Goal: Task Accomplishment & Management: Complete application form

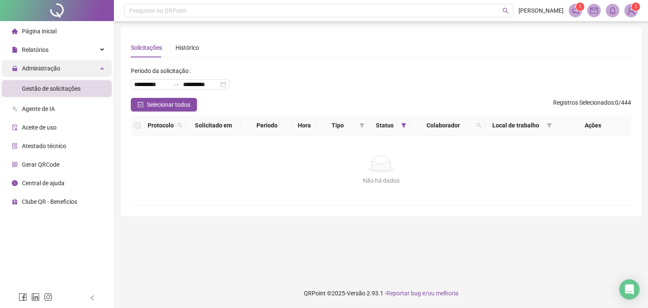
click at [41, 71] on span "Administração" at bounding box center [41, 68] width 38 height 7
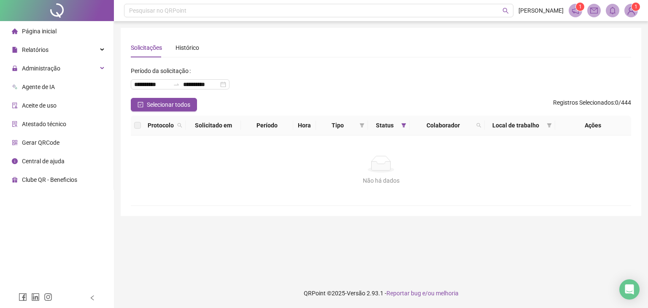
click at [44, 21] on ul "Página inicial Relatórios Listagem de colaboradores Listagem de atrasos Folha d…" at bounding box center [57, 105] width 114 height 169
click at [44, 28] on span "Página inicial" at bounding box center [39, 31] width 35 height 7
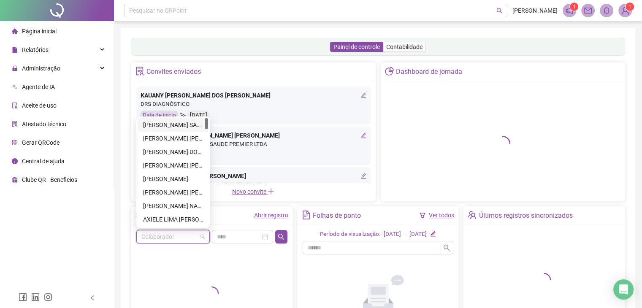
click at [192, 238] on input "search" at bounding box center [169, 236] width 56 height 13
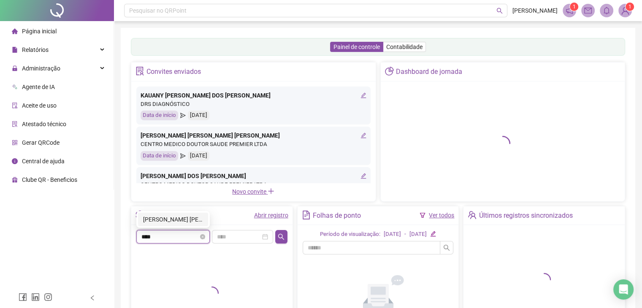
type input "*****"
click at [190, 223] on div "[PERSON_NAME] [PERSON_NAME]" at bounding box center [173, 219] width 60 height 9
click at [282, 120] on div "Data de início [DATE]" at bounding box center [253, 116] width 226 height 10
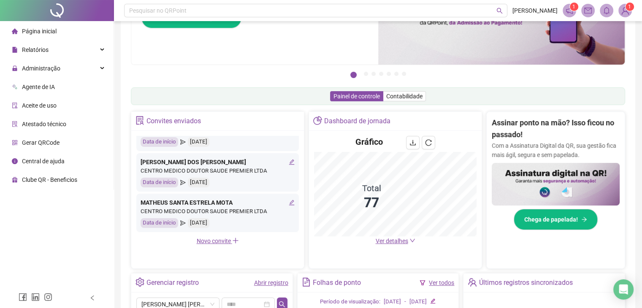
scroll to position [169, 0]
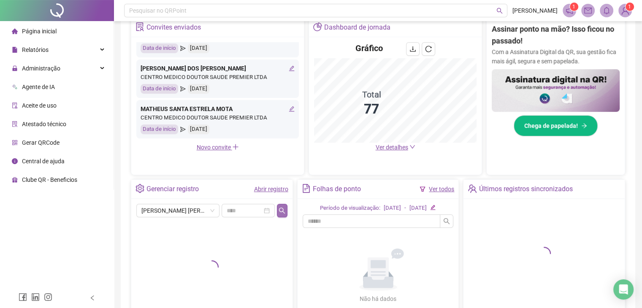
click at [282, 214] on button "button" at bounding box center [282, 211] width 10 height 14
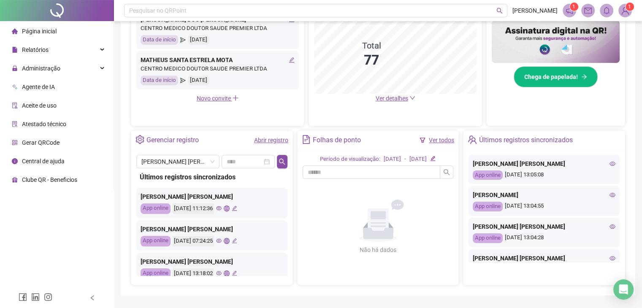
scroll to position [198, 0]
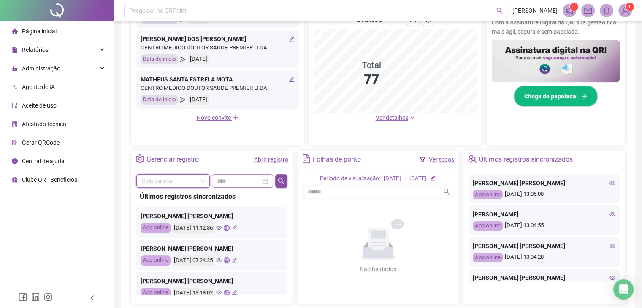
click at [262, 179] on div at bounding box center [242, 180] width 51 height 9
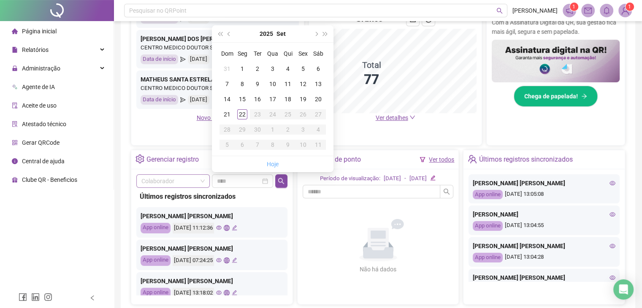
click at [267, 164] on link "Hoje" at bounding box center [273, 164] width 12 height 7
type input "**********"
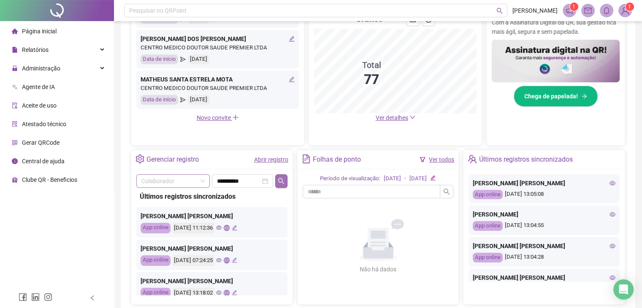
click at [278, 179] on icon "search" at bounding box center [281, 181] width 7 height 7
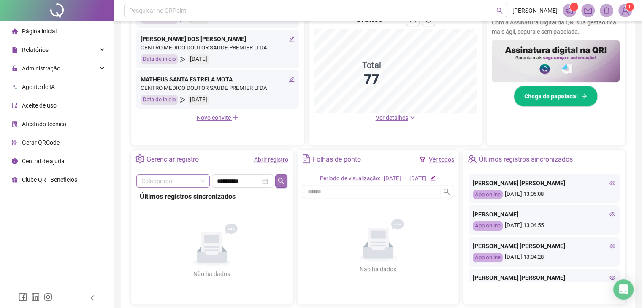
click at [281, 178] on icon "search" at bounding box center [281, 181] width 7 height 7
click at [282, 182] on icon "search" at bounding box center [281, 181] width 7 height 7
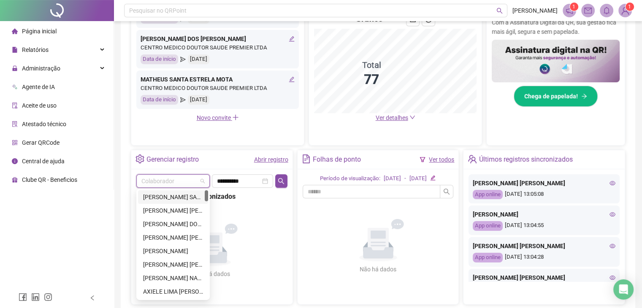
click at [189, 179] on input "search" at bounding box center [169, 181] width 56 height 13
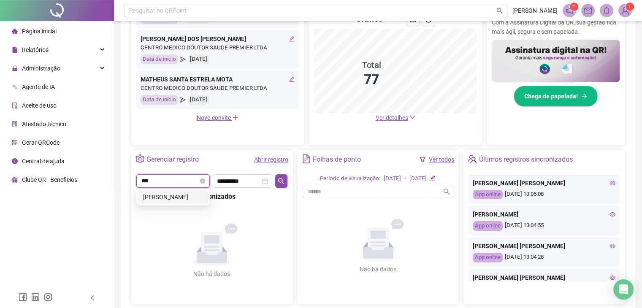
type input "****"
click at [186, 200] on div "[PERSON_NAME]" at bounding box center [173, 196] width 60 height 9
click at [286, 181] on button "button" at bounding box center [281, 181] width 12 height 14
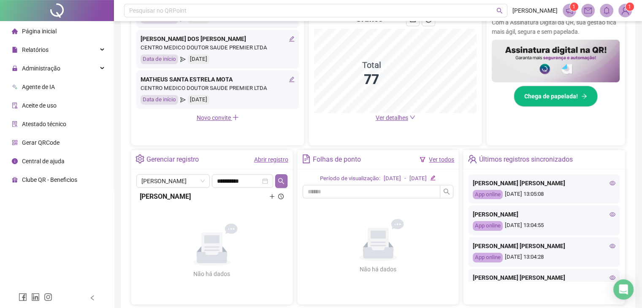
click at [282, 181] on icon "search" at bounding box center [281, 181] width 6 height 6
click at [282, 180] on icon "search" at bounding box center [281, 181] width 7 height 7
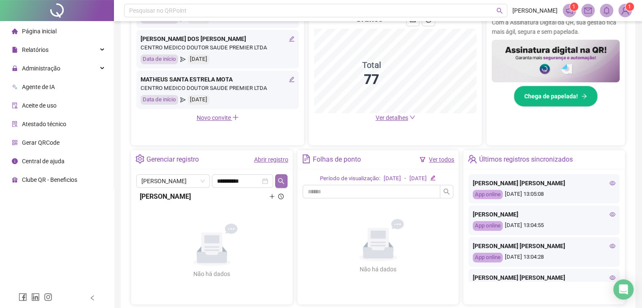
click at [282, 180] on icon "search" at bounding box center [281, 181] width 7 height 7
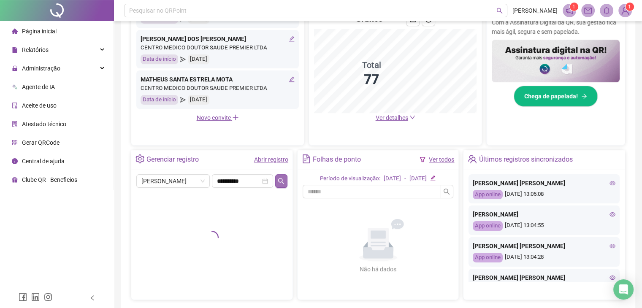
click at [282, 180] on icon "search" at bounding box center [281, 181] width 7 height 7
click at [265, 180] on icon "close-circle" at bounding box center [265, 181] width 6 height 6
click at [284, 179] on icon "search" at bounding box center [281, 181] width 7 height 7
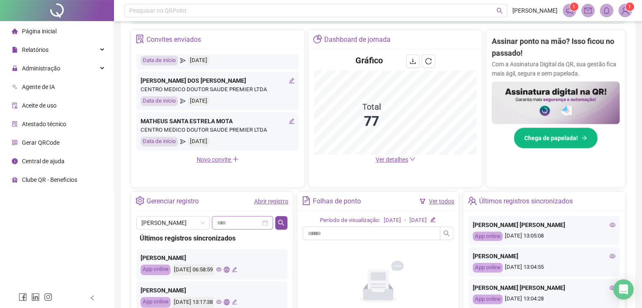
scroll to position [156, 0]
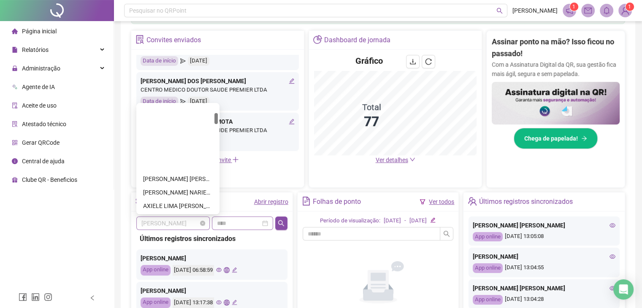
click at [197, 223] on span "[PERSON_NAME]" at bounding box center [172, 223] width 63 height 13
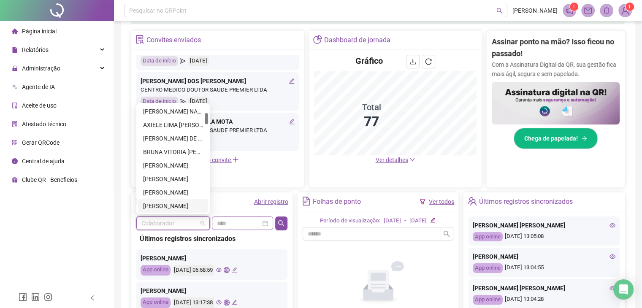
click at [193, 223] on input "search" at bounding box center [169, 223] width 56 height 13
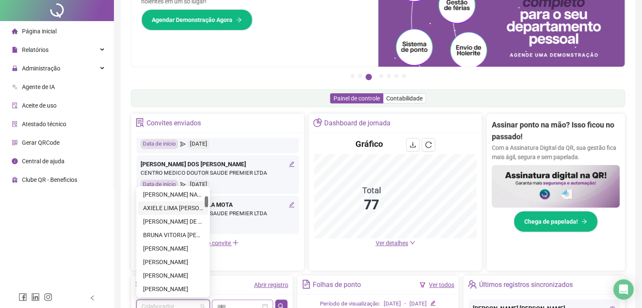
scroll to position [0, 0]
